Goal: Task Accomplishment & Management: Manage account settings

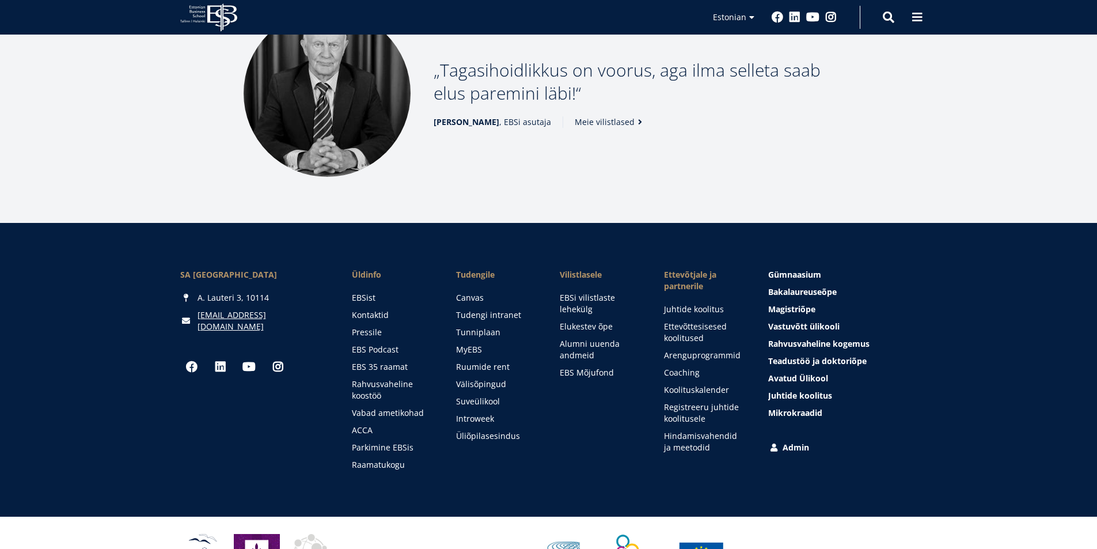
scroll to position [1564, 0]
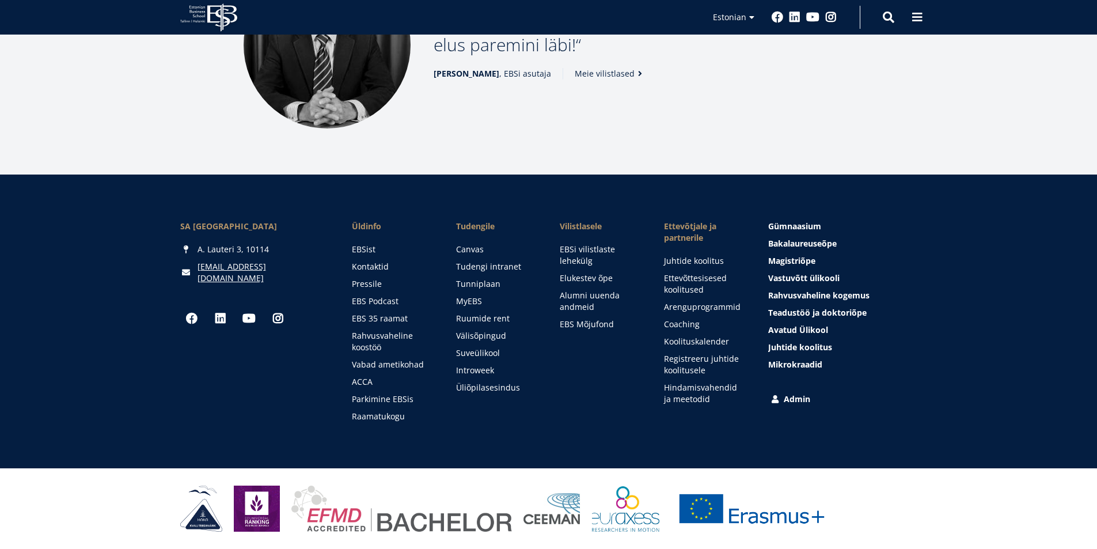
click at [802, 396] on link "Admin" at bounding box center [843, 399] width 149 height 12
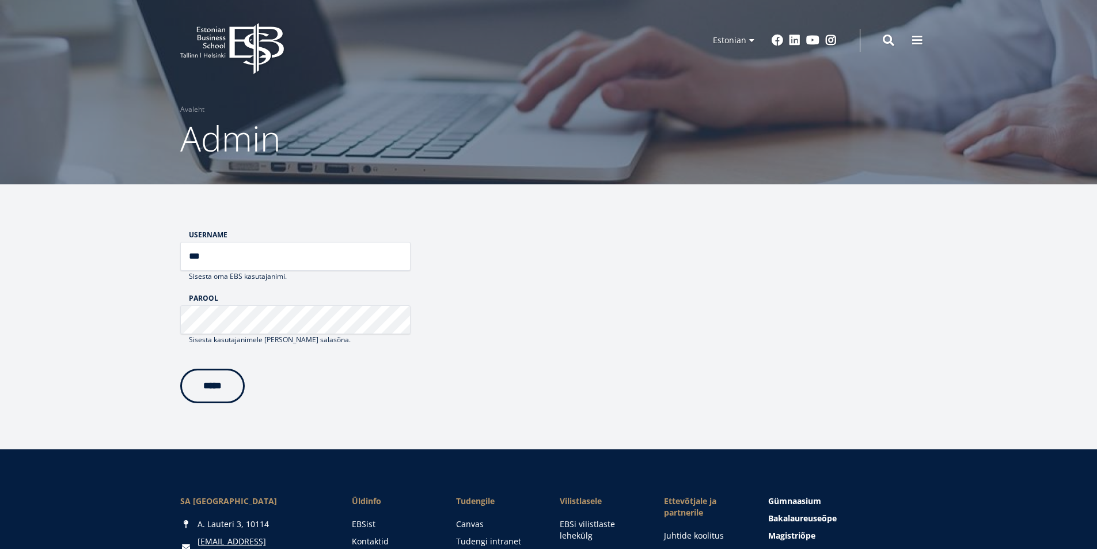
type input "***"
click at [245, 384] on input "*****" at bounding box center [212, 383] width 64 height 35
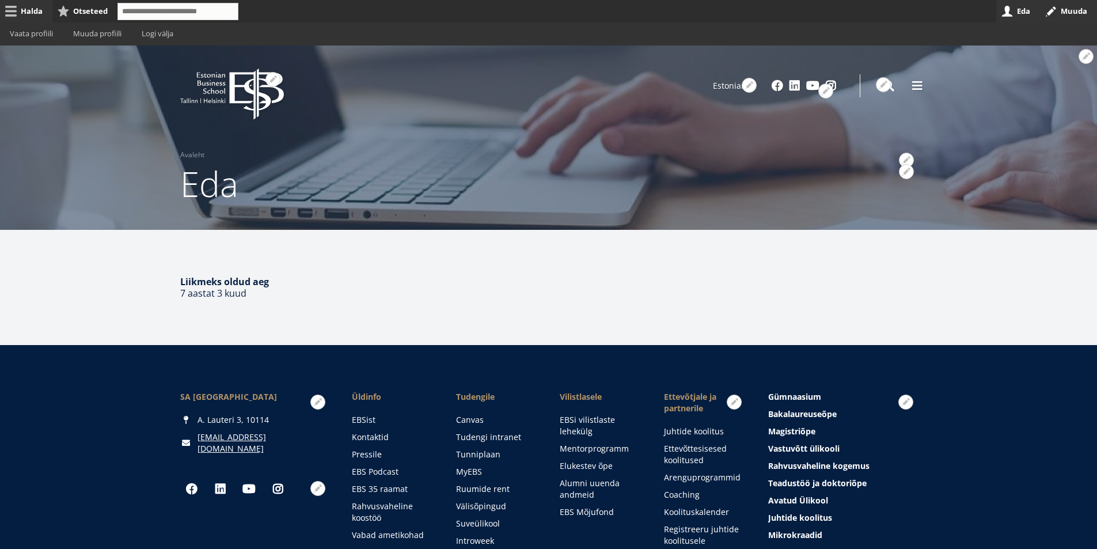
click at [35, 13] on link "Halda" at bounding box center [26, 11] width 52 height 22
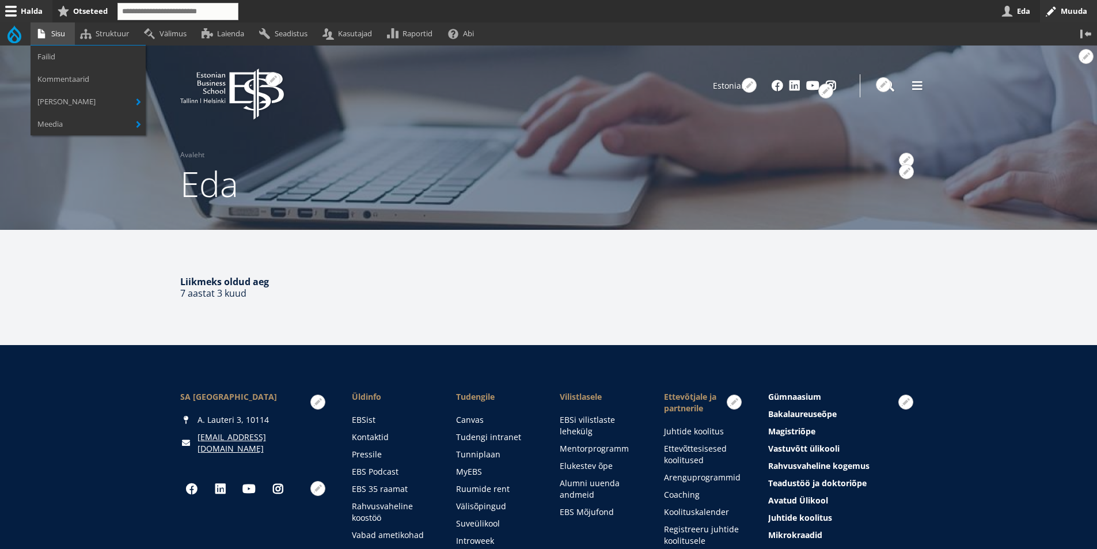
click at [56, 35] on link "Sisu" at bounding box center [53, 33] width 44 height 22
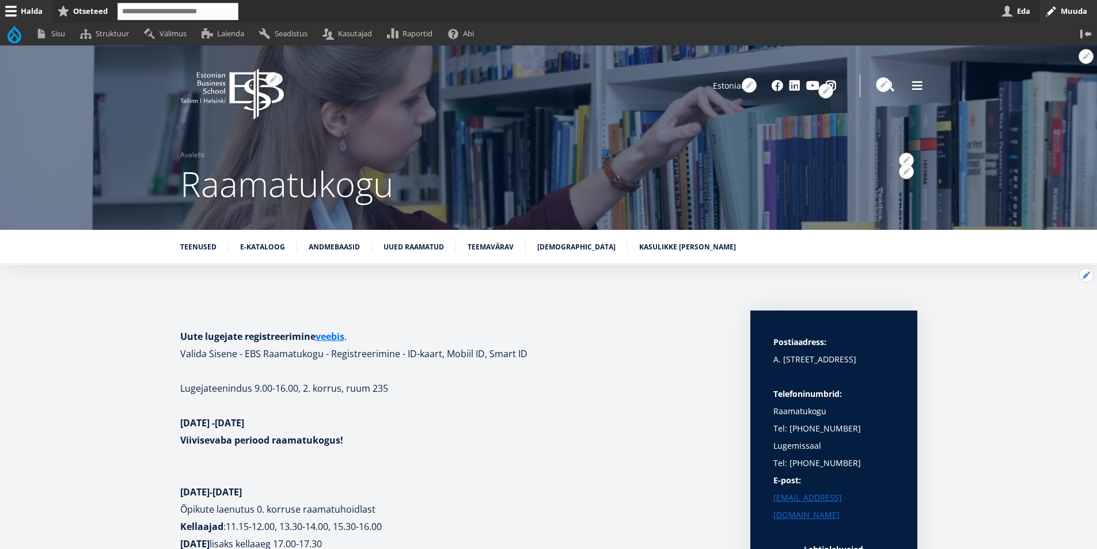
click at [1085, 273] on button "Avatud Teenused seaded" at bounding box center [1085, 275] width 15 height 15
click at [1064, 307] on link "Muuda" at bounding box center [1066, 306] width 52 height 12
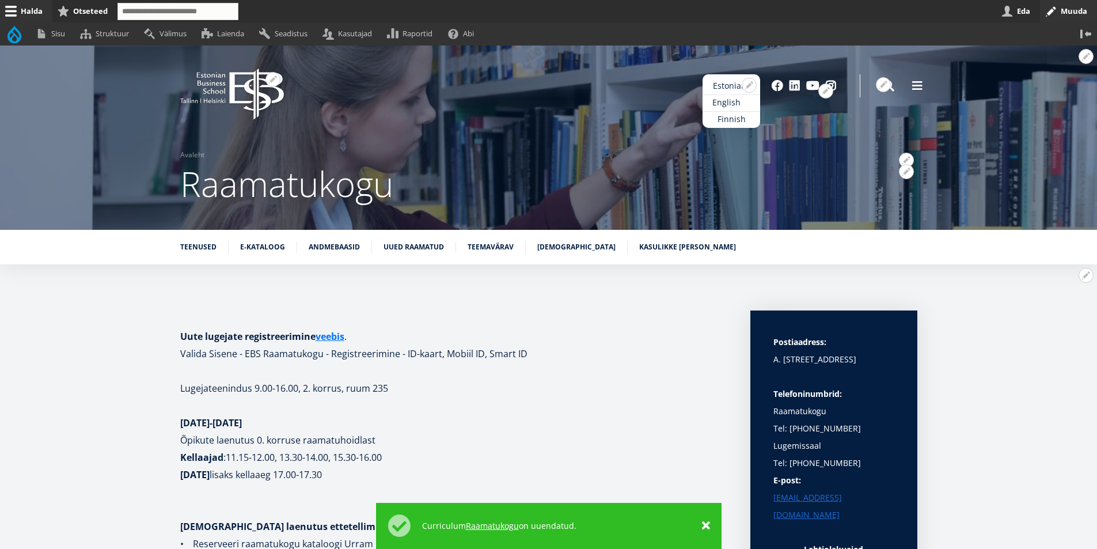
click at [714, 102] on link "English" at bounding box center [731, 102] width 58 height 17
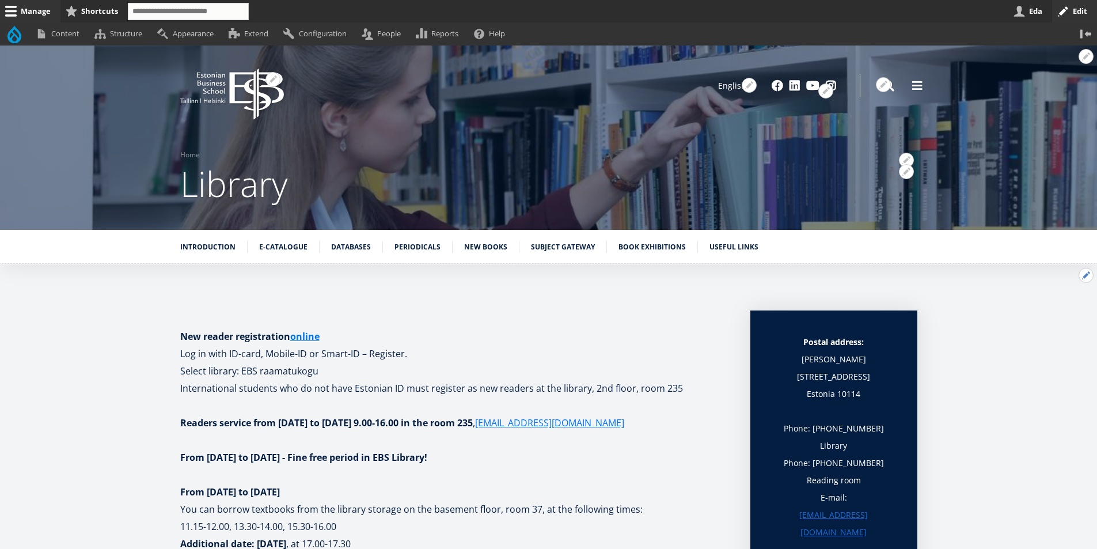
click at [1086, 273] on button "Open Introduction configuration options" at bounding box center [1085, 275] width 15 height 15
click at [1053, 307] on link "Edit" at bounding box center [1062, 306] width 62 height 12
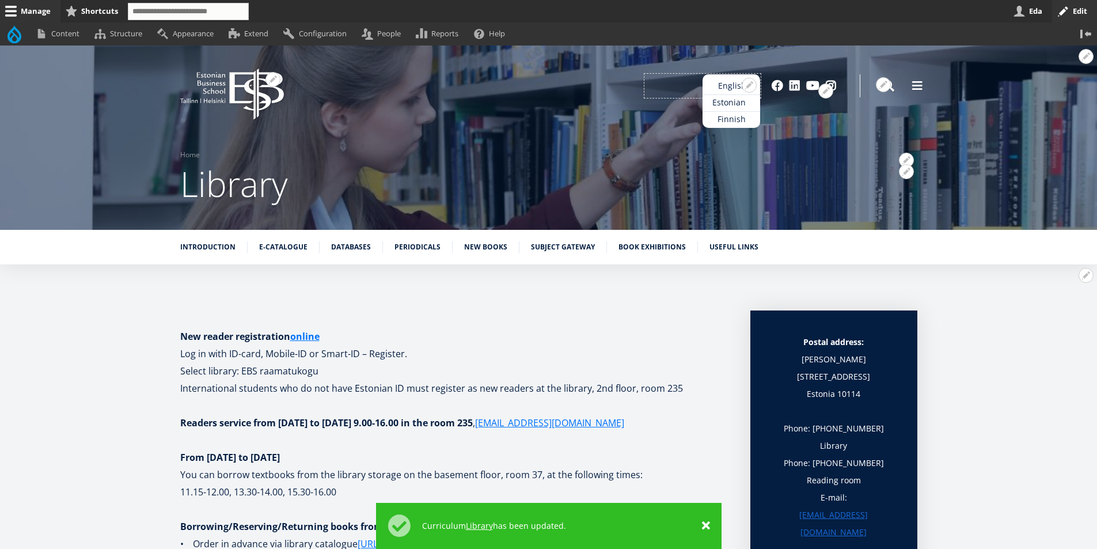
click at [725, 102] on link "Estonian" at bounding box center [731, 102] width 58 height 17
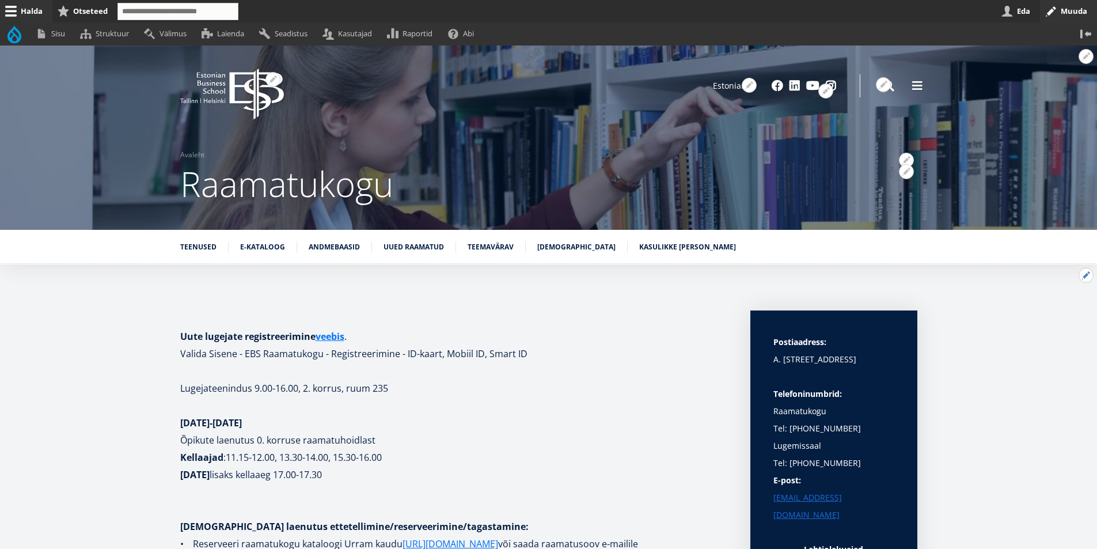
click at [1090, 273] on button "Avatud Teenused seaded" at bounding box center [1085, 275] width 15 height 15
click at [1070, 303] on link "Muuda" at bounding box center [1066, 306] width 52 height 12
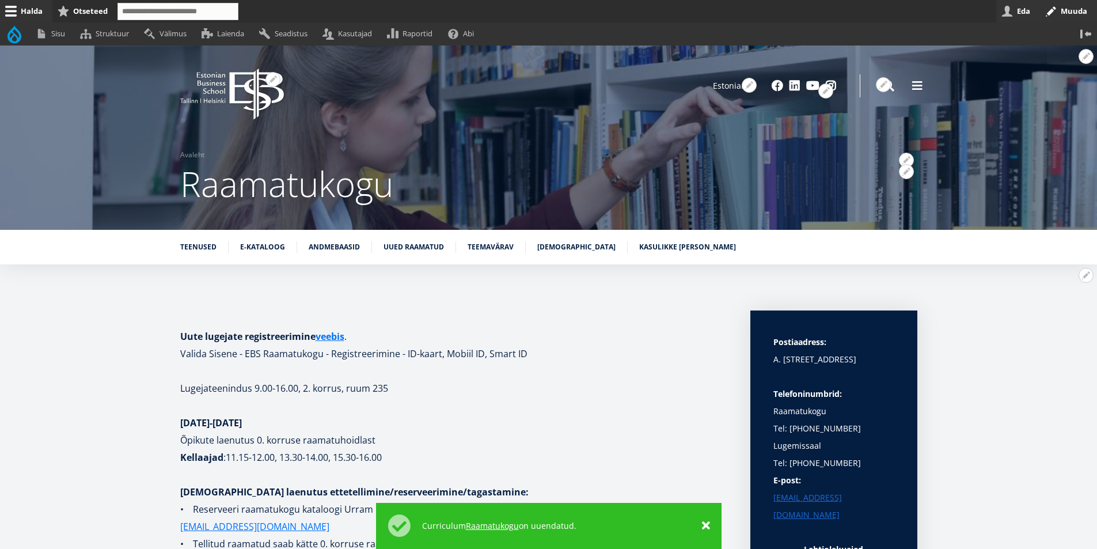
click at [1025, 8] on link "Eda" at bounding box center [1018, 11] width 44 height 22
click at [158, 32] on link "Logi välja" at bounding box center [157, 33] width 52 height 22
